Goal: Transaction & Acquisition: Purchase product/service

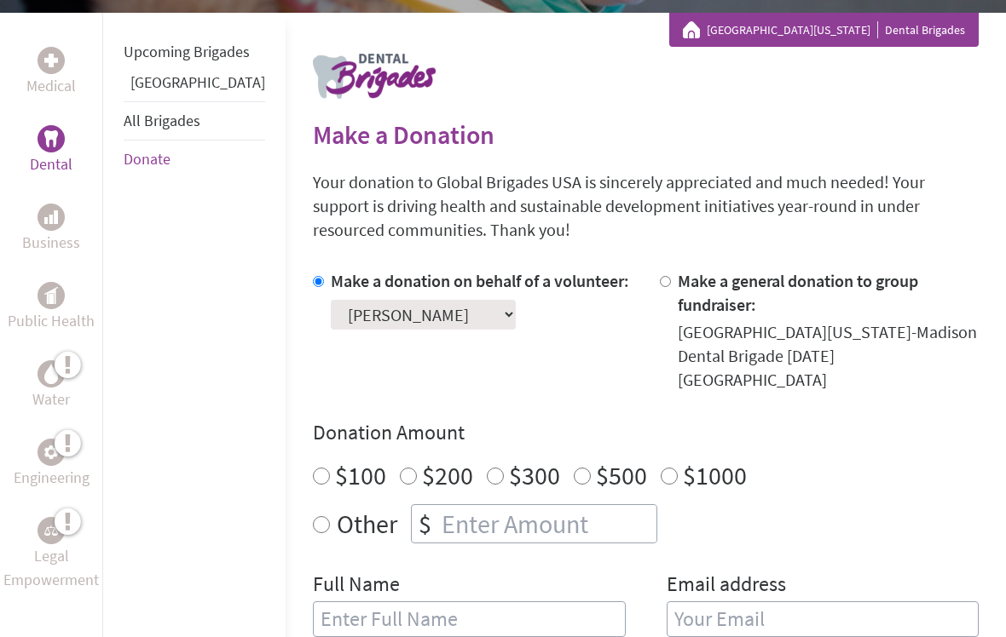
scroll to position [314, 0]
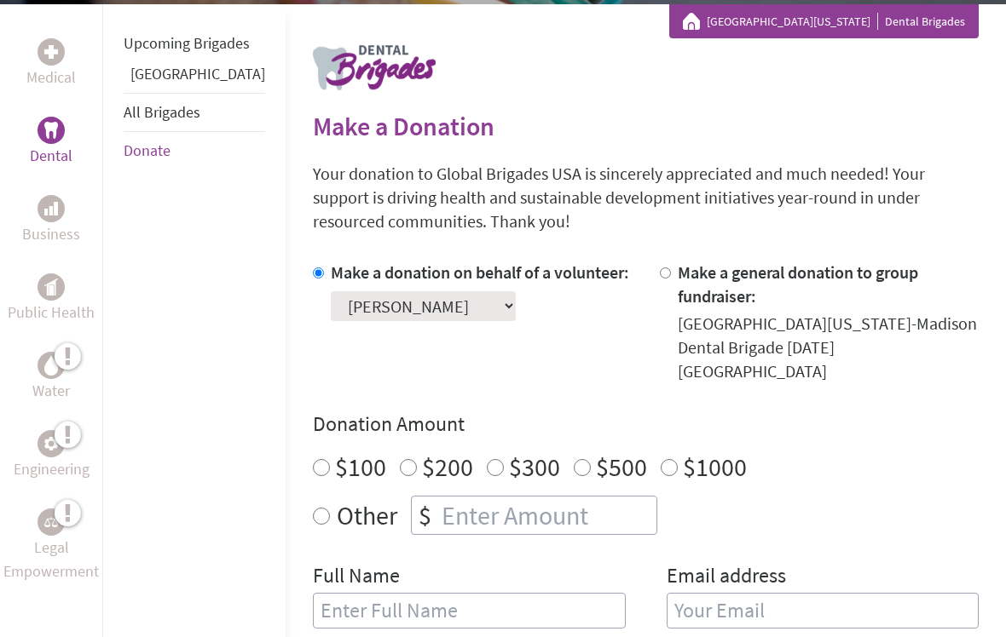
click at [487, 459] on input "$300" at bounding box center [495, 467] width 17 height 17
radio input "true"
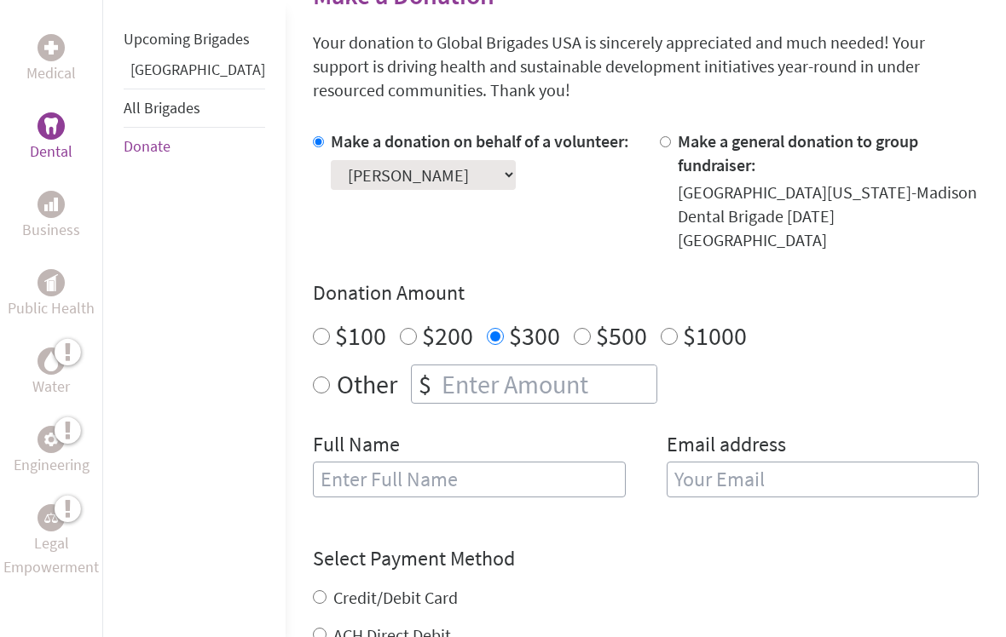
scroll to position [446, 0]
click at [314, 461] on input "text" at bounding box center [469, 479] width 313 height 36
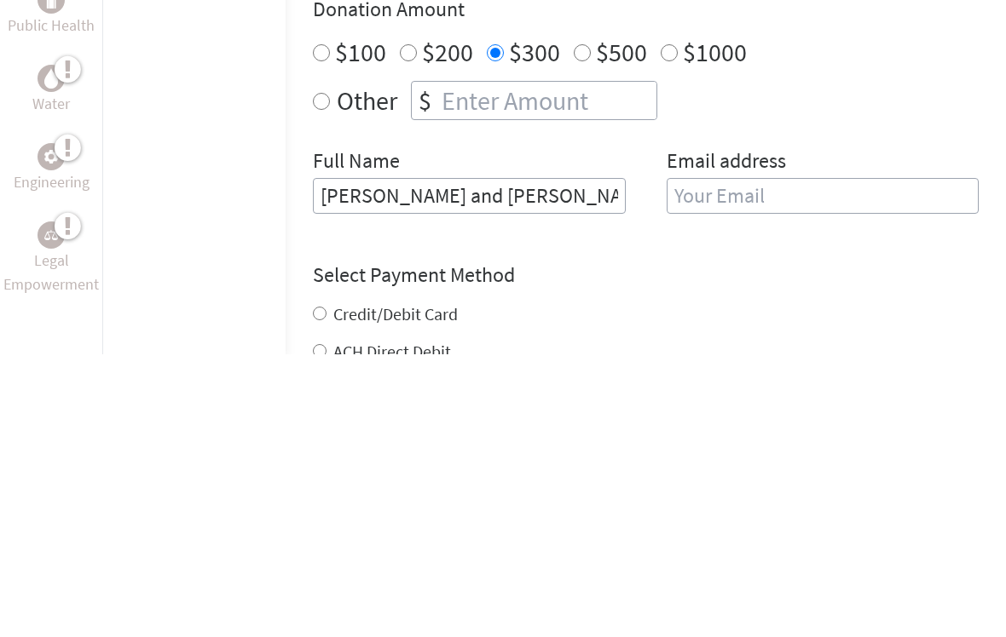
type input "[PERSON_NAME] and [PERSON_NAME]"
click at [741, 461] on input "email" at bounding box center [822, 479] width 313 height 36
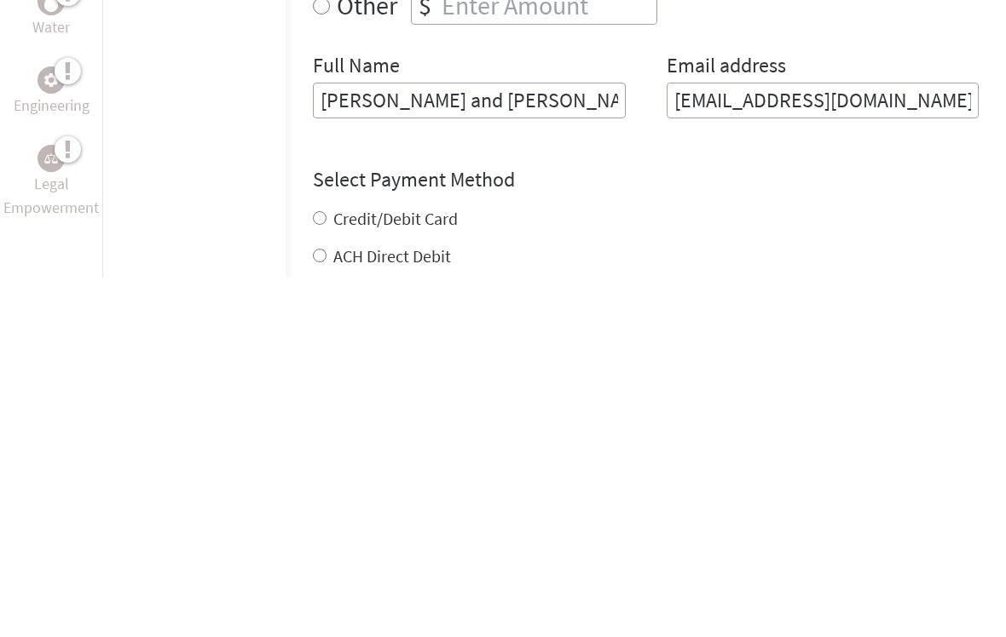
scroll to position [470, 0]
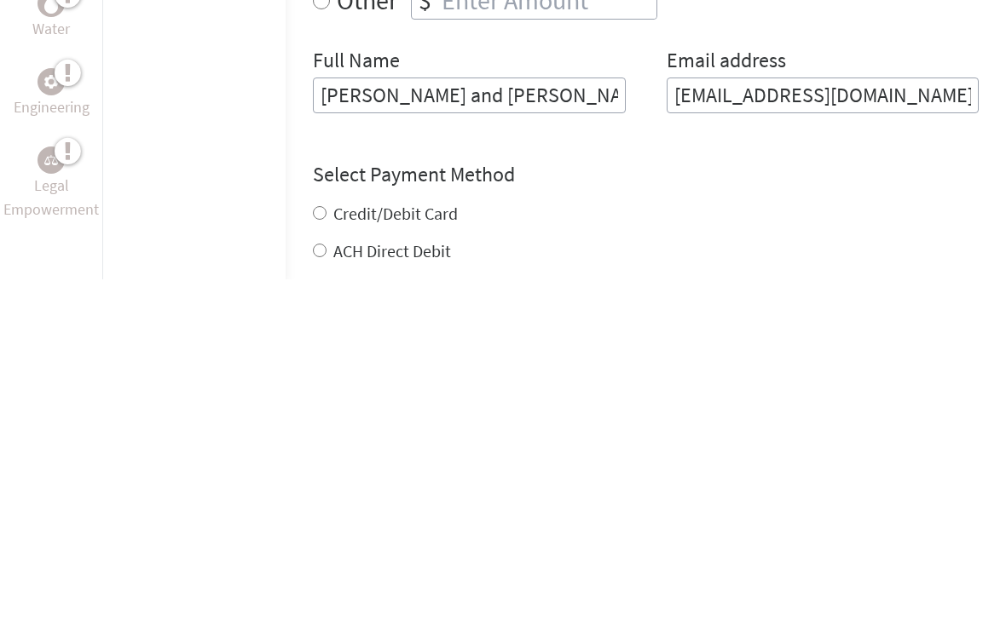
type input "[EMAIL_ADDRESS][DOMAIN_NAME]"
click at [313, 203] on form "Make a donation on behalf of a volunteer: Select a volunteer... [PERSON_NAME] […" at bounding box center [646, 466] width 666 height 724
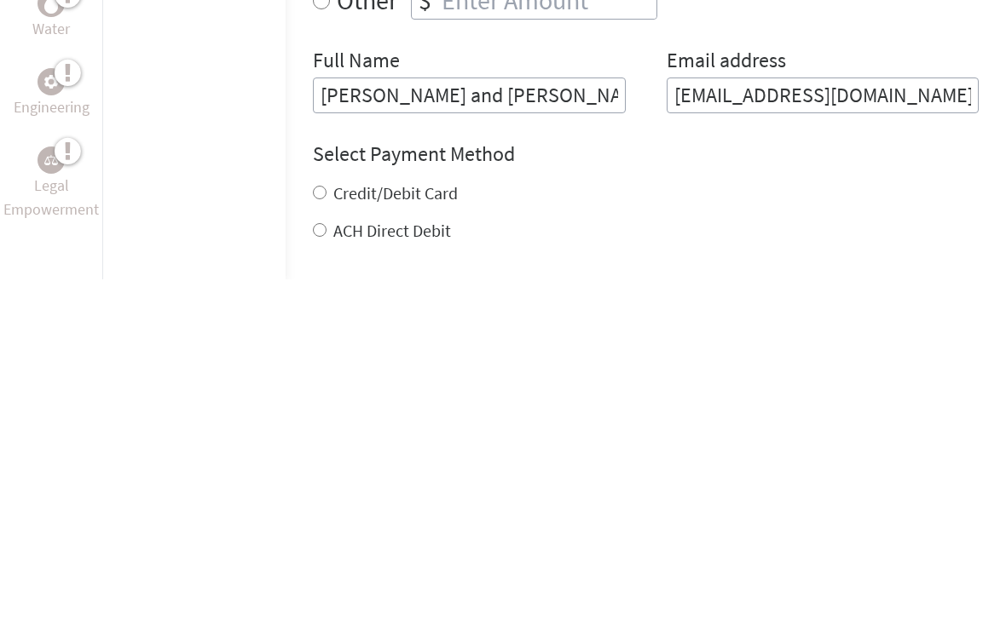
scroll to position [829, 0]
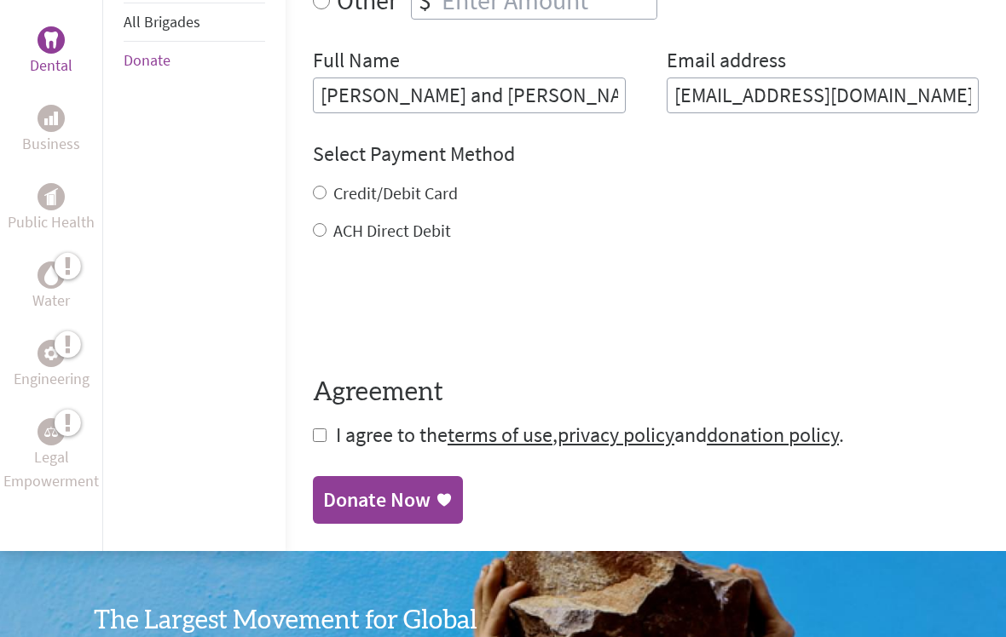
click at [313, 223] on input "ACH Direct Debit" at bounding box center [320, 230] width 14 height 14
radio input "true"
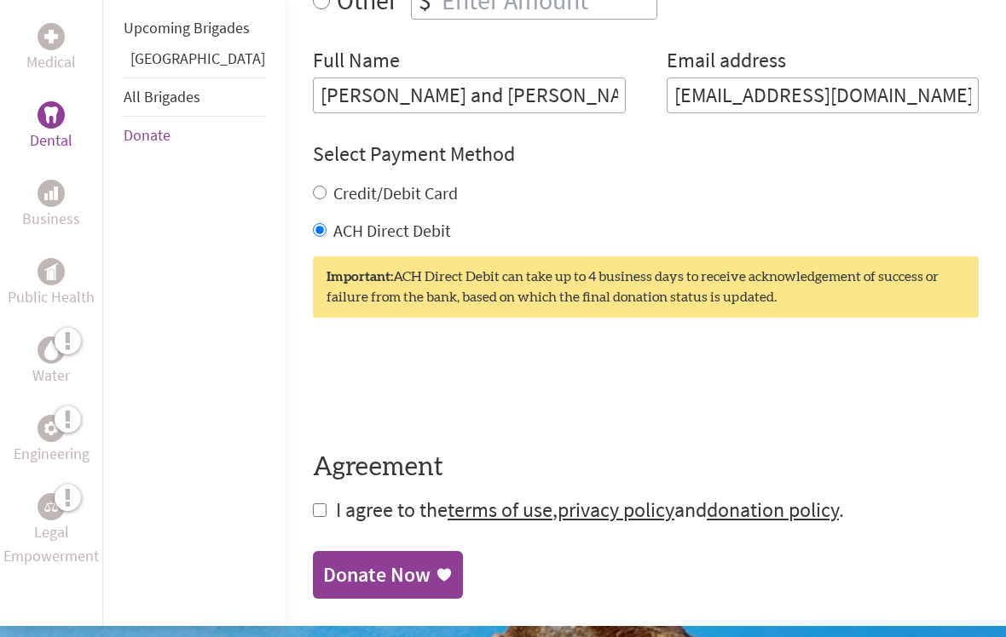
click at [313, 504] on input "checkbox" at bounding box center [320, 511] width 14 height 14
checkbox input "true"
click at [328, 562] on div "Donate Now" at bounding box center [376, 575] width 107 height 27
